Goal: Find specific page/section: Find specific page/section

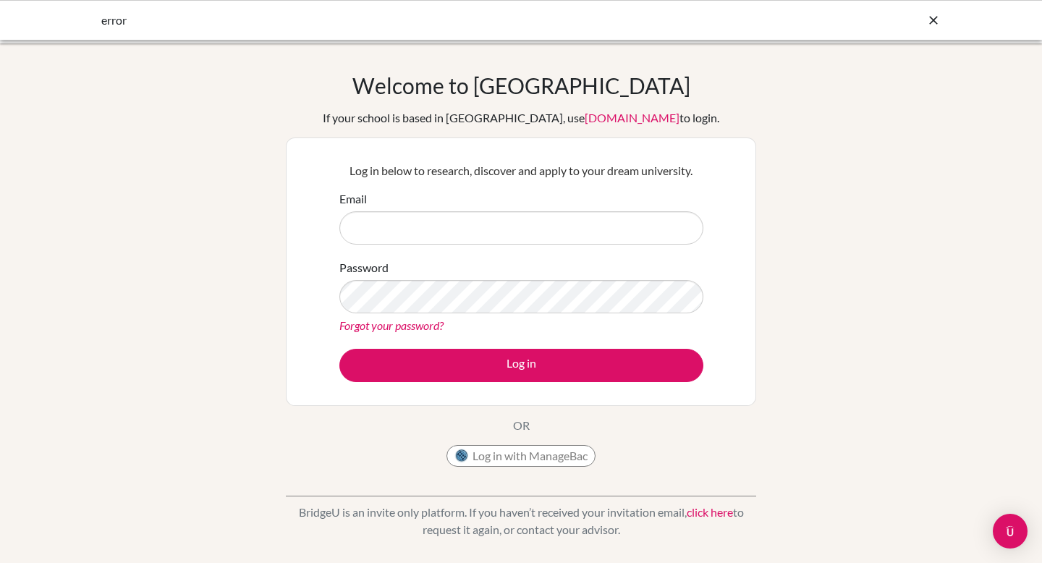
type input "[PERSON_NAME][EMAIL_ADDRESS][PERSON_NAME][DOMAIN_NAME]"
click at [536, 459] on button "Log in with ManageBac" at bounding box center [520, 456] width 149 height 22
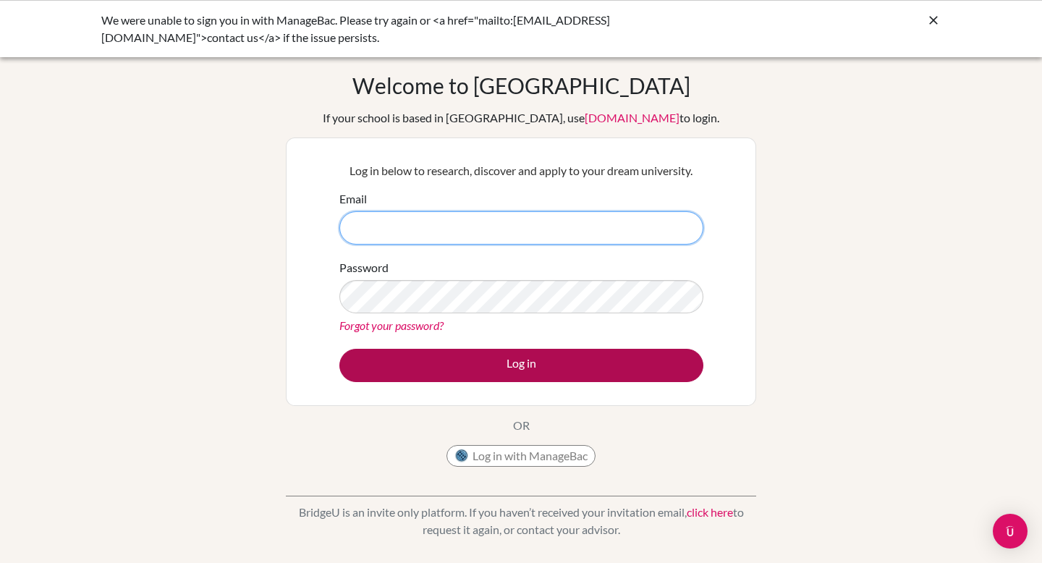
type input "[PERSON_NAME][EMAIL_ADDRESS][PERSON_NAME][DOMAIN_NAME]"
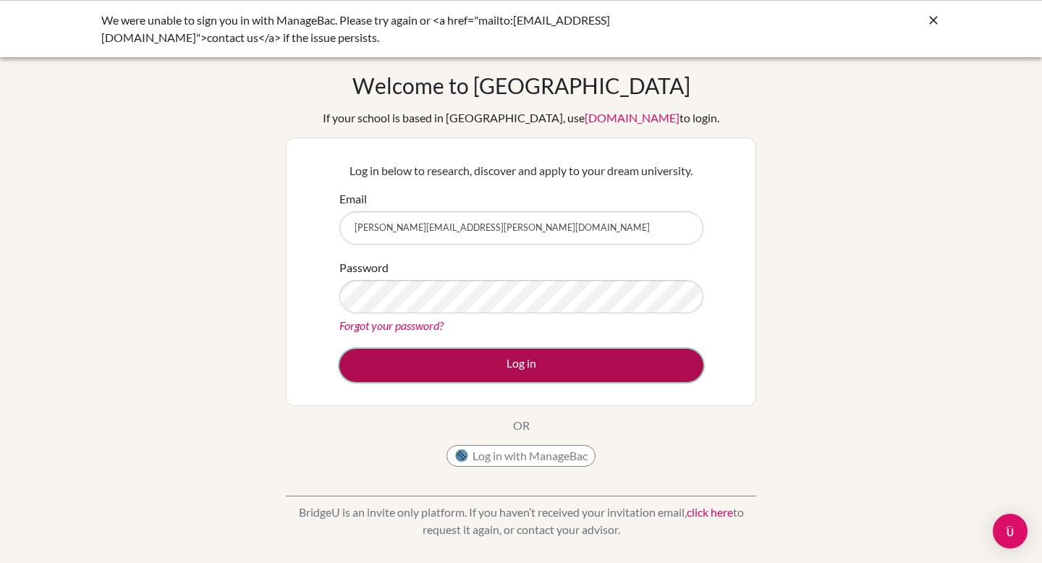
click at [542, 378] on button "Log in" at bounding box center [521, 365] width 364 height 33
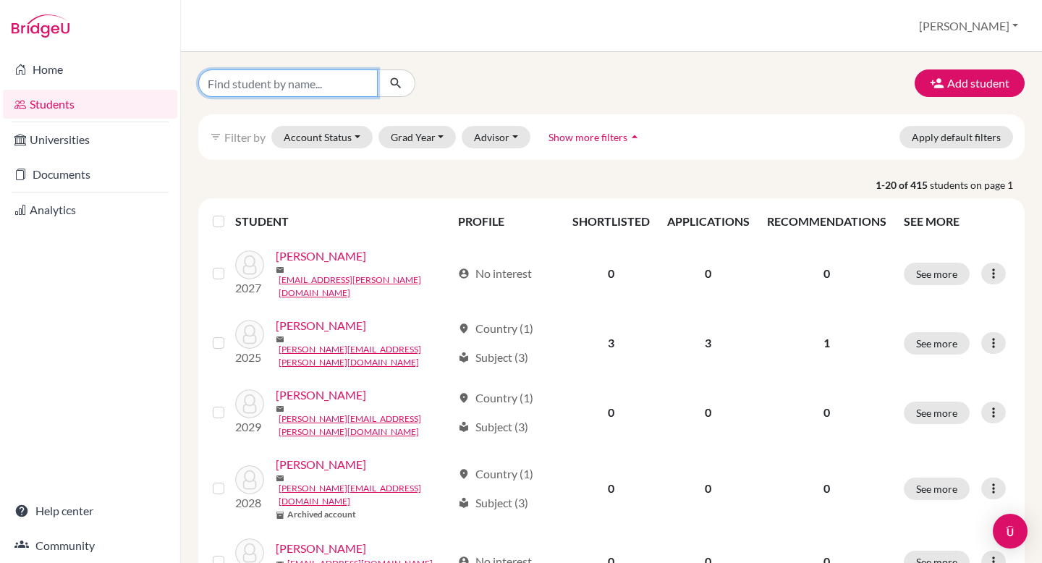
click at [284, 82] on input "Find student by name..." at bounding box center [287, 82] width 179 height 27
type input "Adam"
click button "submit" at bounding box center [396, 82] width 38 height 27
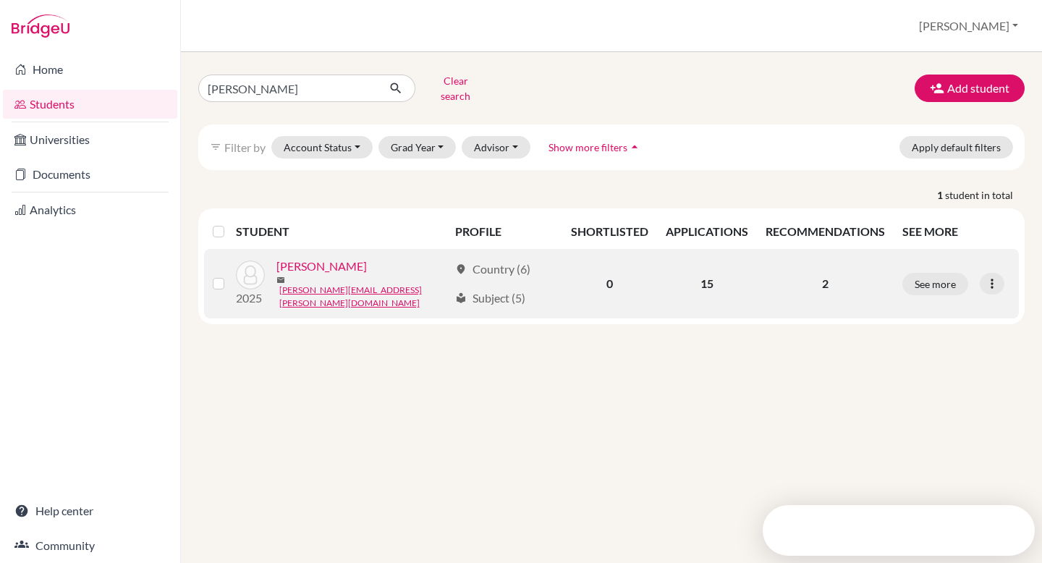
click at [314, 260] on link "Lee, Chung" at bounding box center [321, 266] width 90 height 17
click at [288, 266] on link "Lee, Chung" at bounding box center [321, 266] width 90 height 17
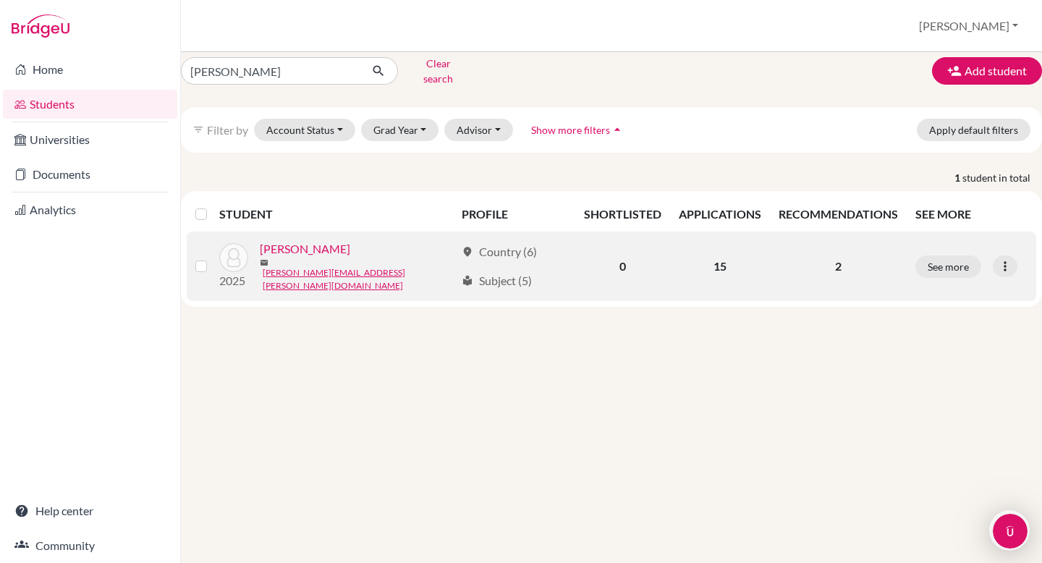
click at [309, 247] on link "Lee, Chung" at bounding box center [305, 248] width 90 height 17
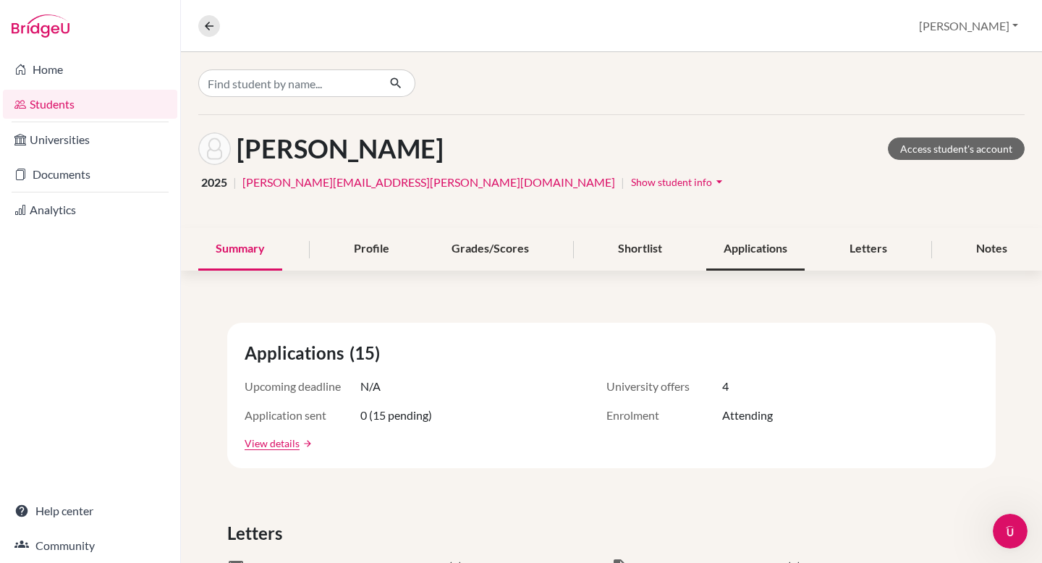
click at [780, 249] on div "Applications" at bounding box center [755, 249] width 98 height 43
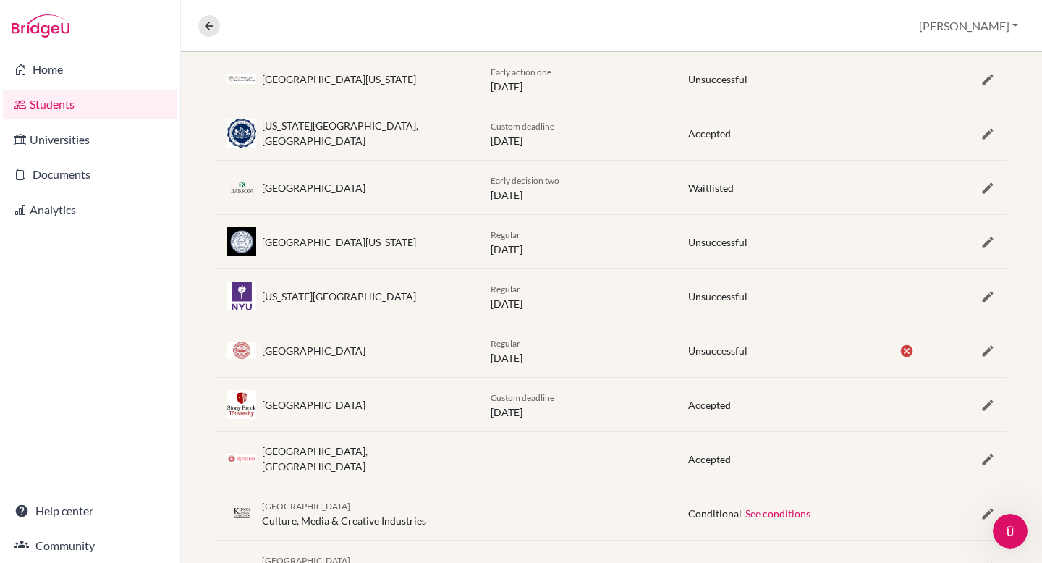
scroll to position [459, 0]
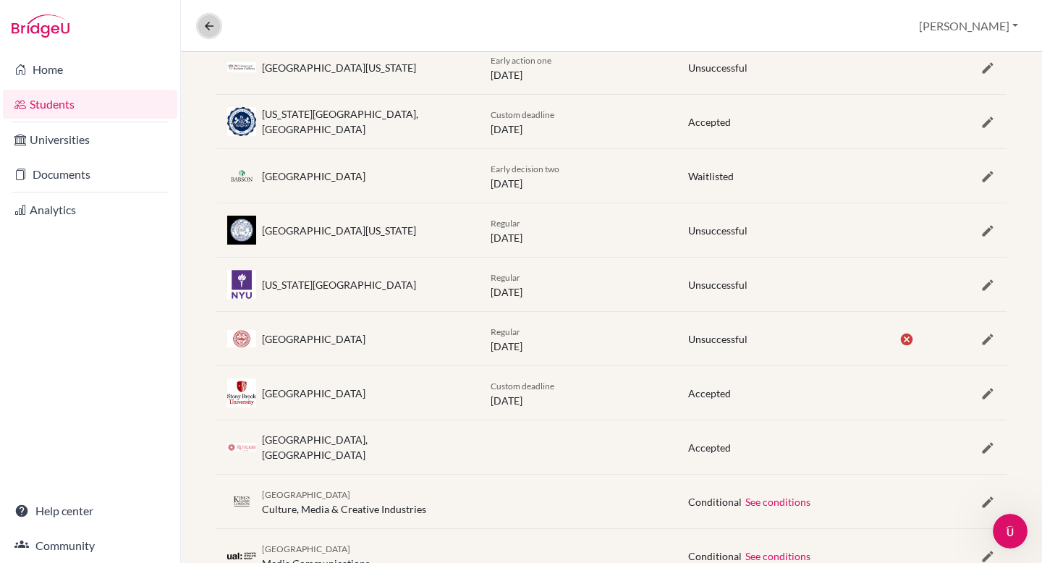
click at [211, 25] on icon at bounding box center [209, 26] width 13 height 13
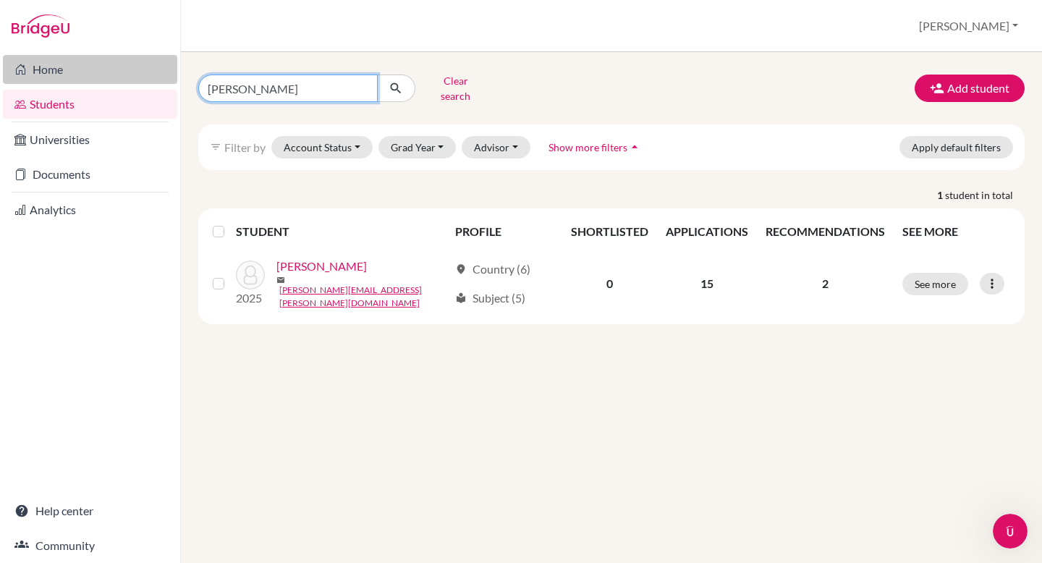
drag, startPoint x: 265, startPoint y: 80, endPoint x: 99, endPoint y: 71, distance: 166.0
click at [99, 71] on div "Home Students Universities Documents Analytics Help center Community Students o…" at bounding box center [521, 281] width 1042 height 563
type input "Roslyn"
click button "submit" at bounding box center [396, 88] width 38 height 27
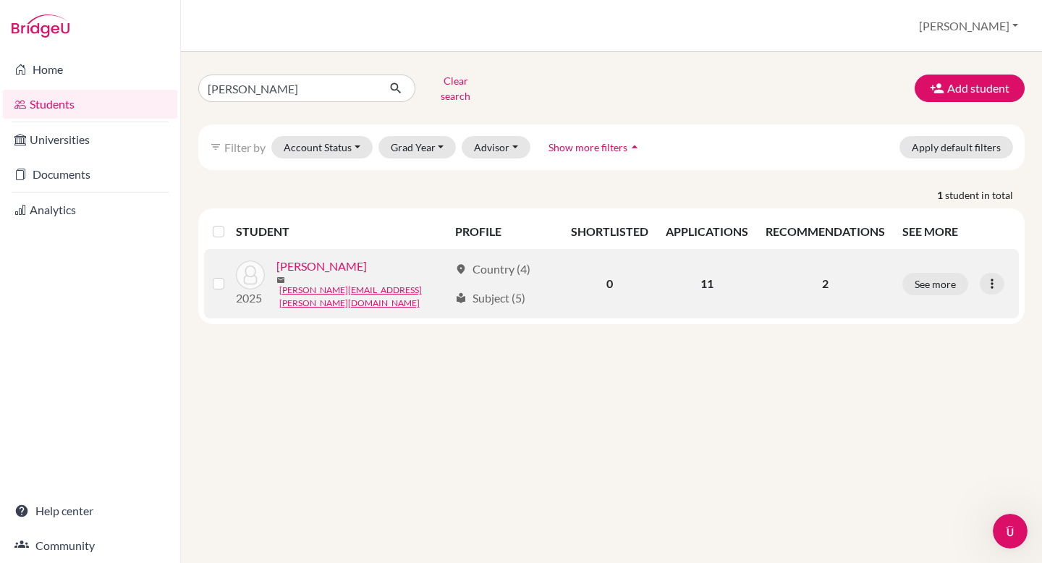
click at [312, 260] on link "Lee, Roslyn" at bounding box center [321, 266] width 90 height 17
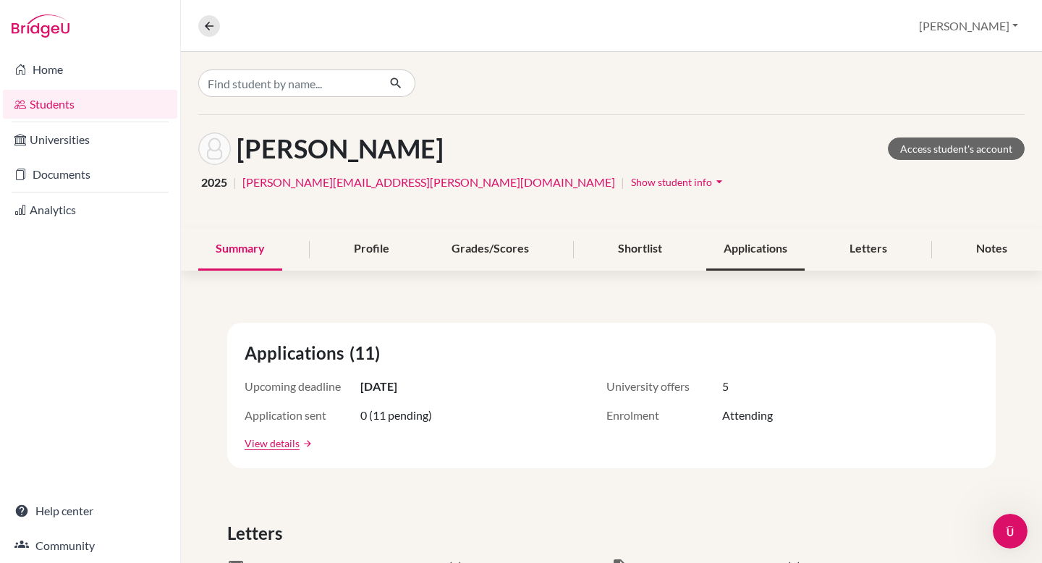
click at [745, 242] on div "Applications" at bounding box center [755, 249] width 98 height 43
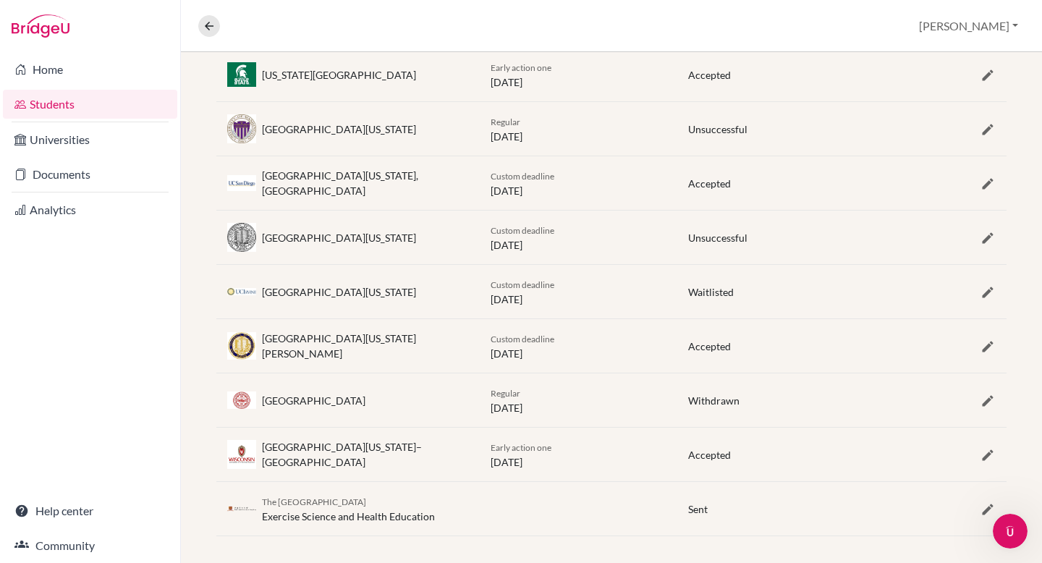
scroll to position [459, 0]
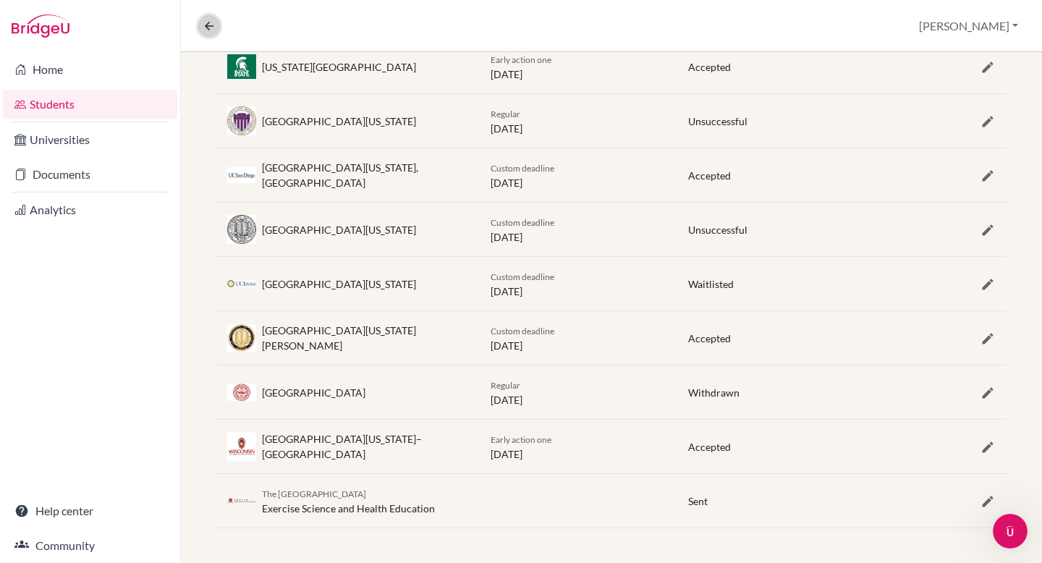
click at [214, 31] on icon at bounding box center [209, 26] width 13 height 13
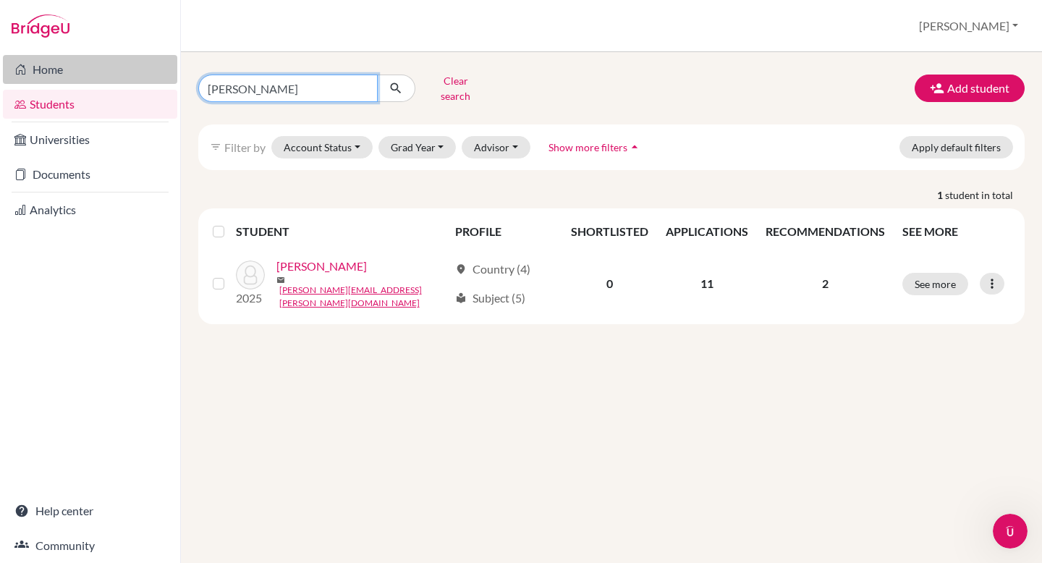
drag, startPoint x: 281, startPoint y: 83, endPoint x: 96, endPoint y: 80, distance: 185.3
click at [96, 80] on div "Home Students Universities Documents Analytics Help center Community Students o…" at bounding box center [521, 281] width 1042 height 563
type input "Singhal"
click button "submit" at bounding box center [396, 88] width 38 height 27
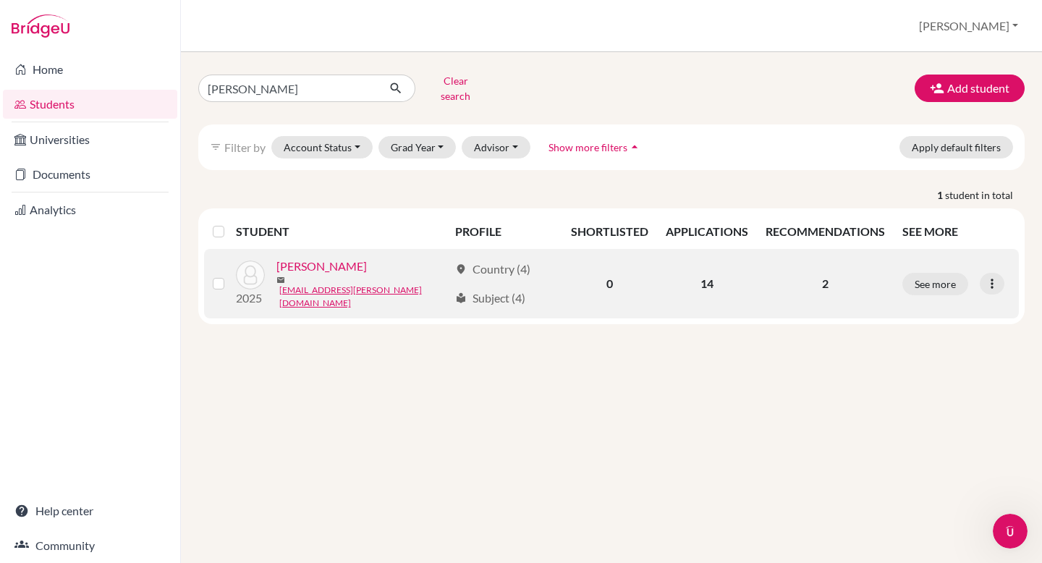
click at [303, 262] on link "Singhal, Shaurya" at bounding box center [321, 266] width 90 height 17
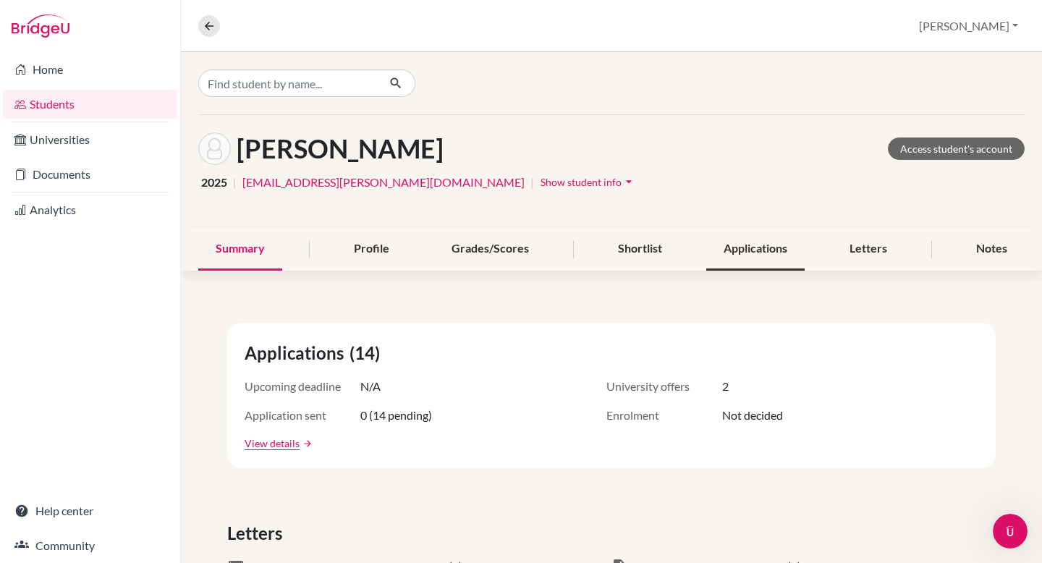
click at [771, 247] on div "Applications" at bounding box center [755, 249] width 98 height 43
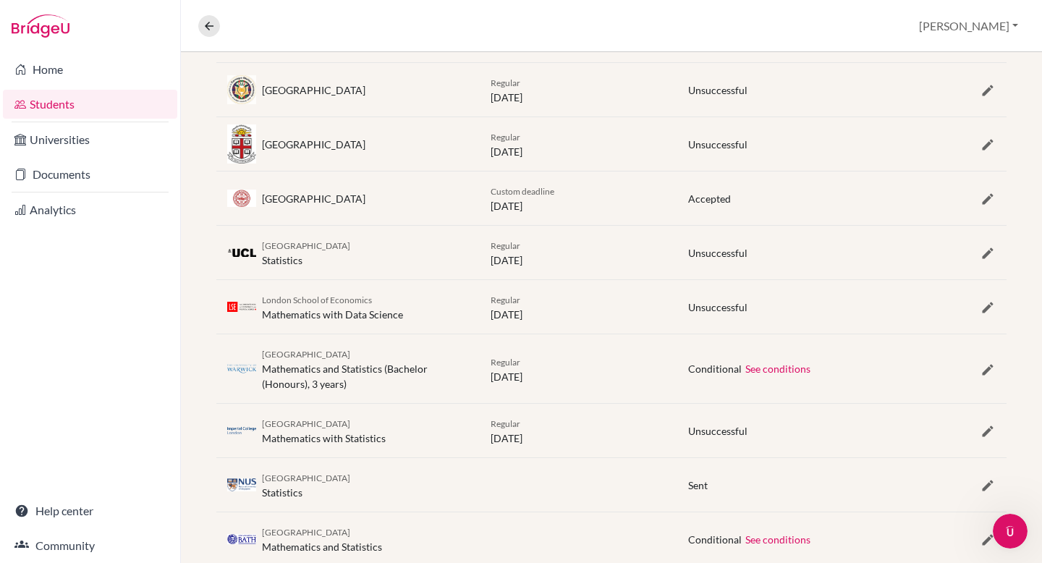
scroll to position [552, 0]
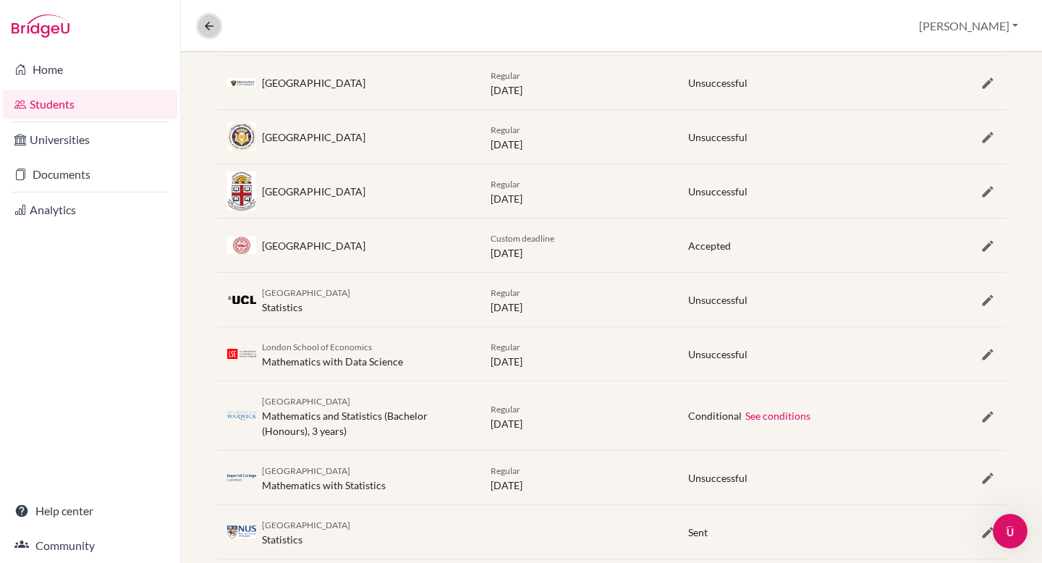
click at [207, 23] on icon at bounding box center [209, 26] width 13 height 13
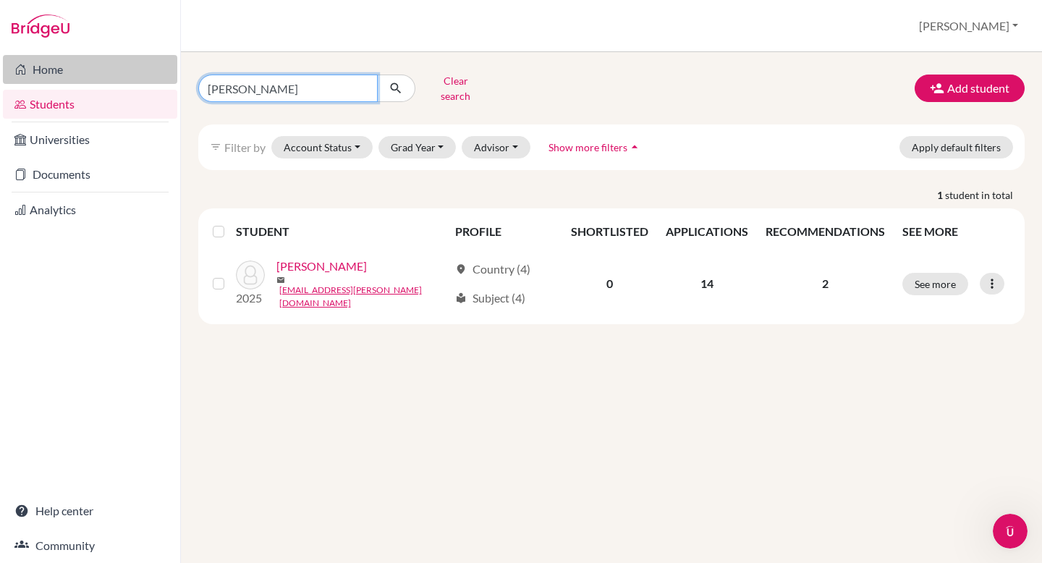
drag, startPoint x: 255, startPoint y: 84, endPoint x: 83, endPoint y: 82, distance: 171.5
click at [83, 82] on div "Home Students Universities Documents Analytics Help center Community Students o…" at bounding box center [521, 281] width 1042 height 563
type input "Ban Yin"
click button "submit" at bounding box center [396, 88] width 38 height 27
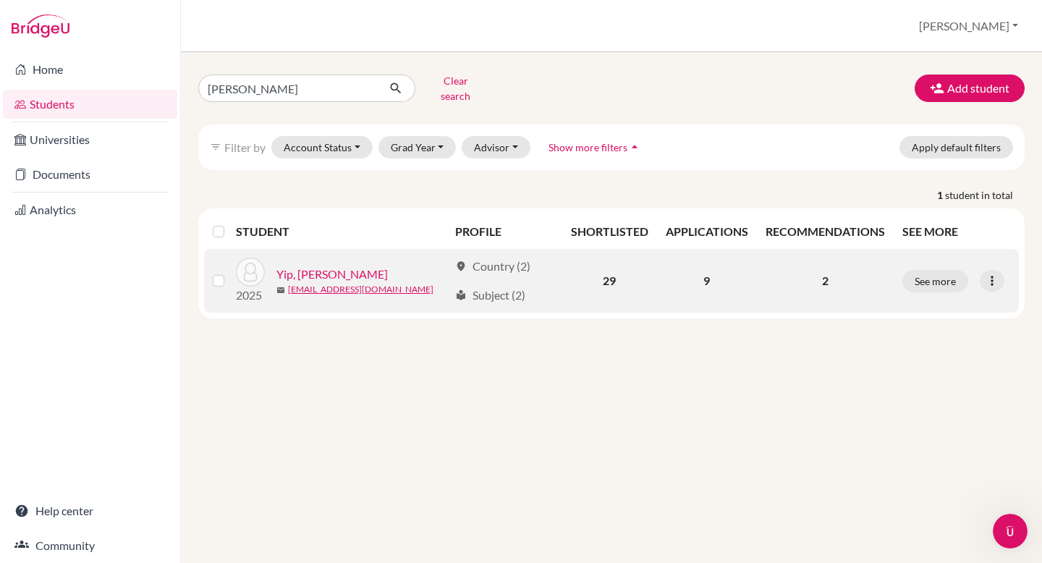
click at [310, 266] on link "Yip, Ban Yin" at bounding box center [331, 274] width 111 height 17
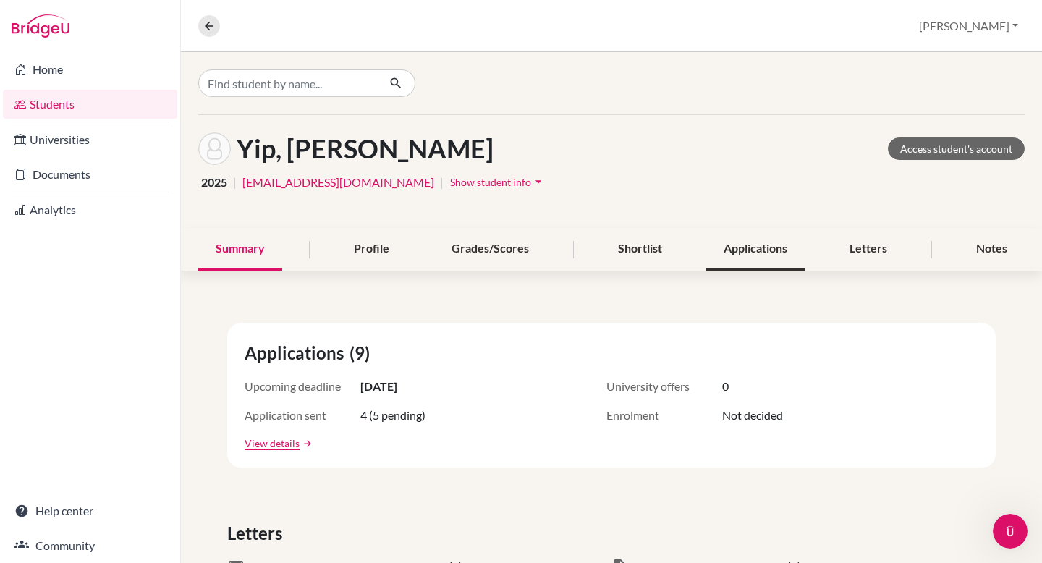
click at [755, 237] on div "Applications" at bounding box center [755, 249] width 98 height 43
